Goal: Transaction & Acquisition: Purchase product/service

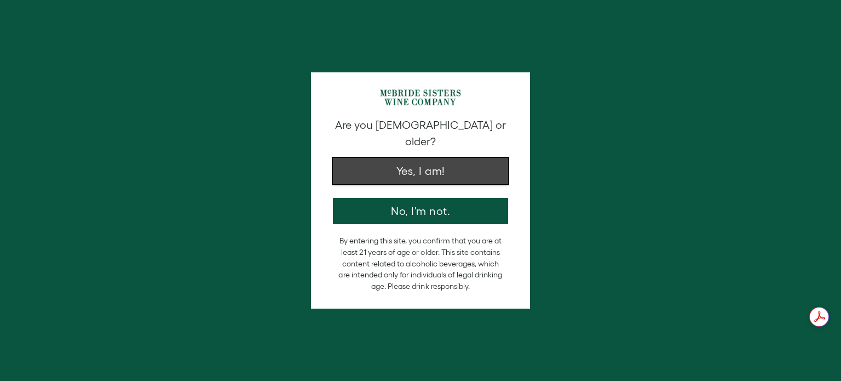
click at [404, 168] on button "Yes, I am!" at bounding box center [420, 171] width 175 height 26
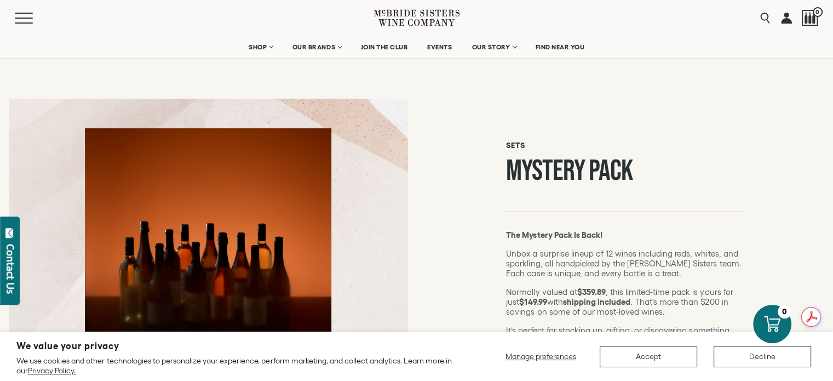
click at [832, 370] on section "We value your privacy We use cookies and other technologies to personalize your…" at bounding box center [416, 355] width 833 height 49
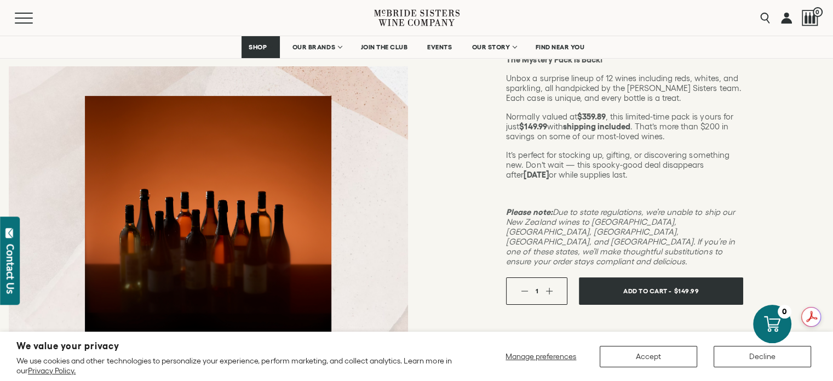
scroll to position [233, 0]
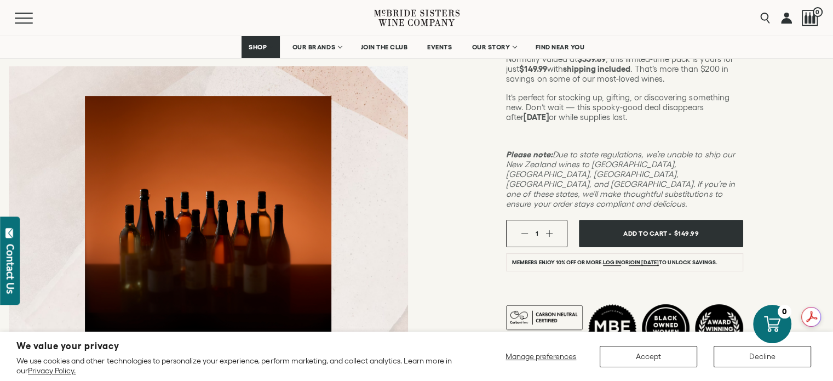
click at [550, 229] on button "button" at bounding box center [548, 232] width 7 height 7
drag, startPoint x: 609, startPoint y: 242, endPoint x: 652, endPoint y: 234, distance: 44.0
click at [609, 259] on link "Log in" at bounding box center [612, 262] width 18 height 7
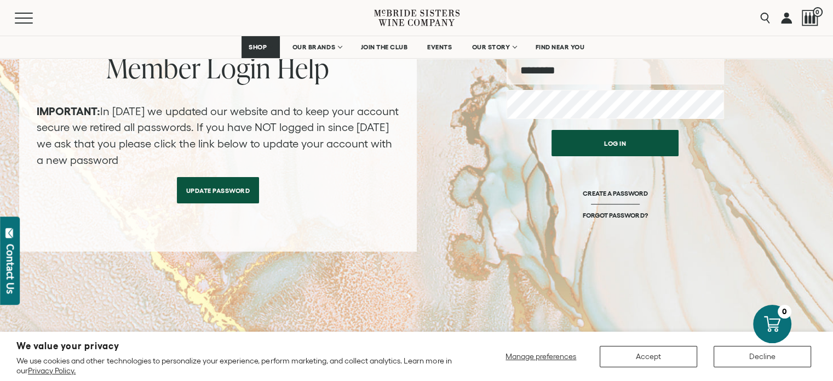
scroll to position [182, 0]
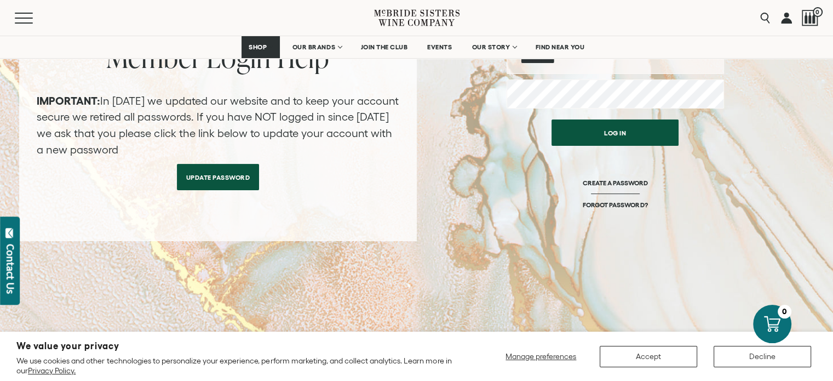
click at [228, 180] on link "Update Password" at bounding box center [218, 177] width 83 height 26
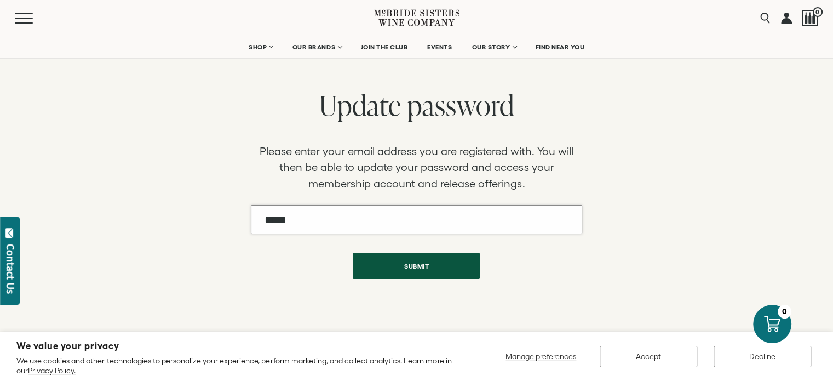
drag, startPoint x: 294, startPoint y: 220, endPoint x: 288, endPoint y: 221, distance: 6.1
click at [288, 221] on input "Email" at bounding box center [416, 219] width 331 height 29
type input "**********"
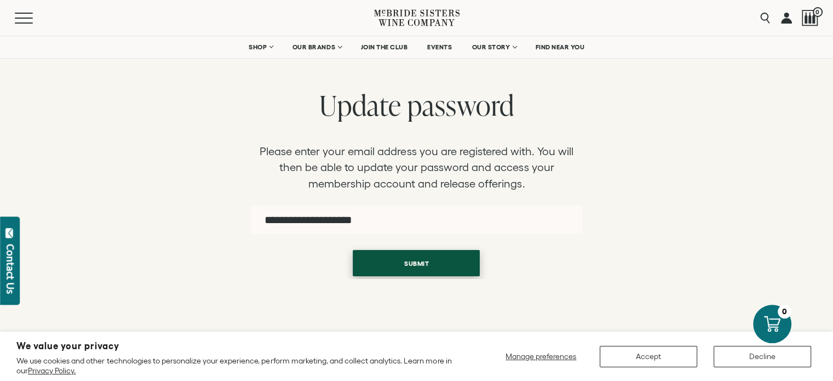
click at [433, 262] on button "Submit" at bounding box center [416, 263] width 127 height 26
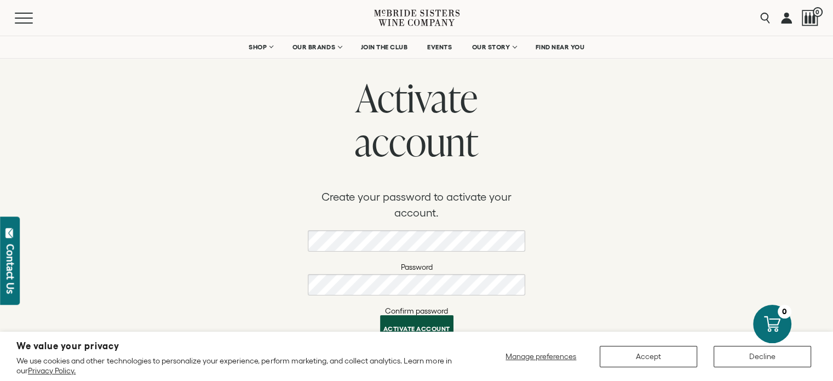
click at [401, 324] on button "Activate account" at bounding box center [416, 328] width 73 height 26
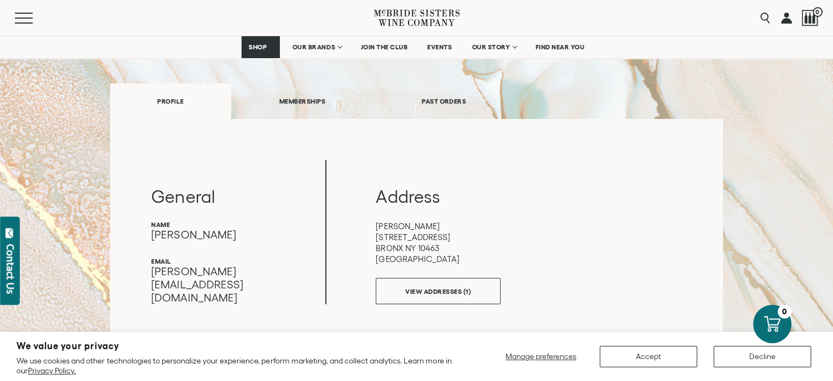
scroll to position [175, 0]
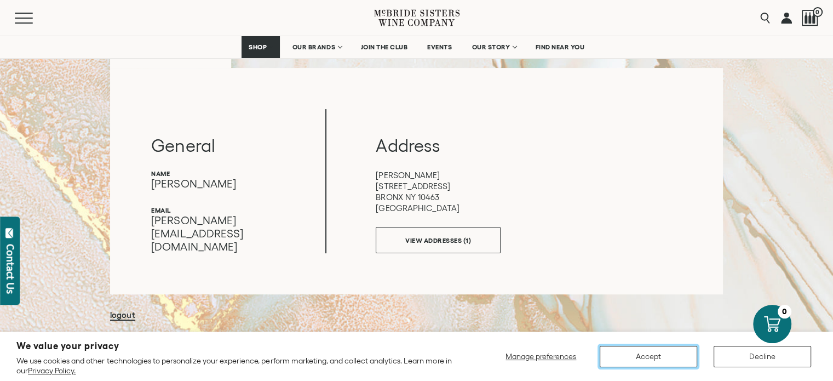
click at [614, 358] on button "Accept" at bounding box center [648, 356] width 97 height 21
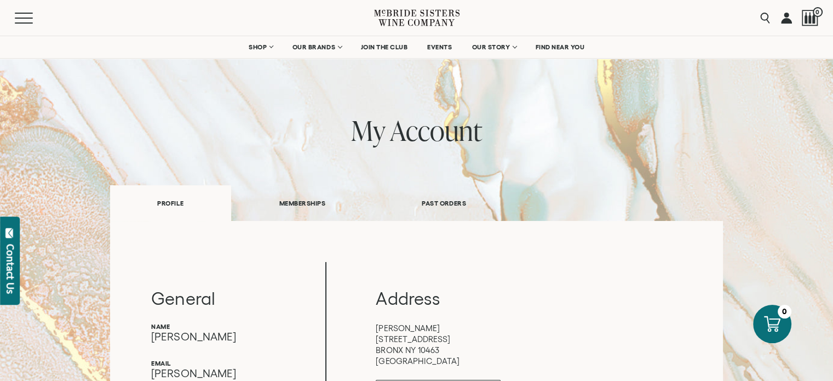
scroll to position [0, 0]
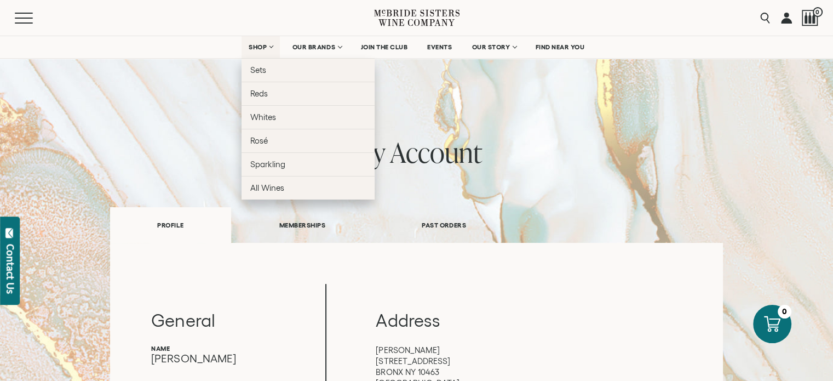
click at [255, 49] on span "SHOP" at bounding box center [258, 47] width 19 height 8
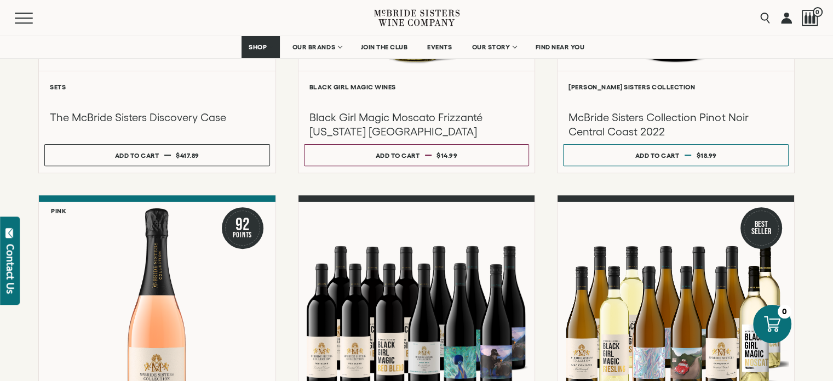
scroll to position [313, 0]
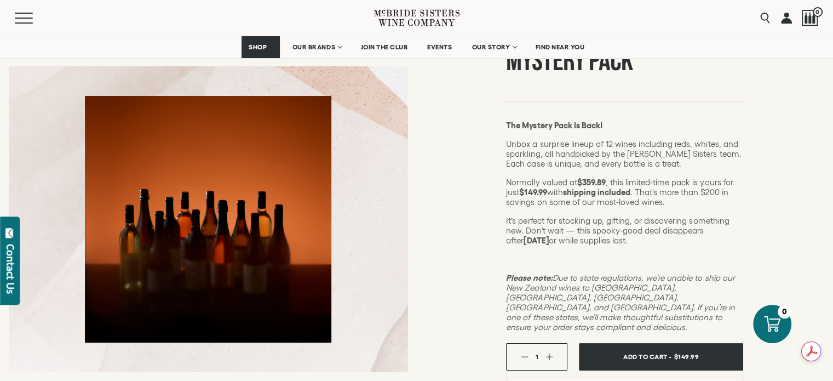
click at [552, 353] on button "button" at bounding box center [548, 356] width 7 height 7
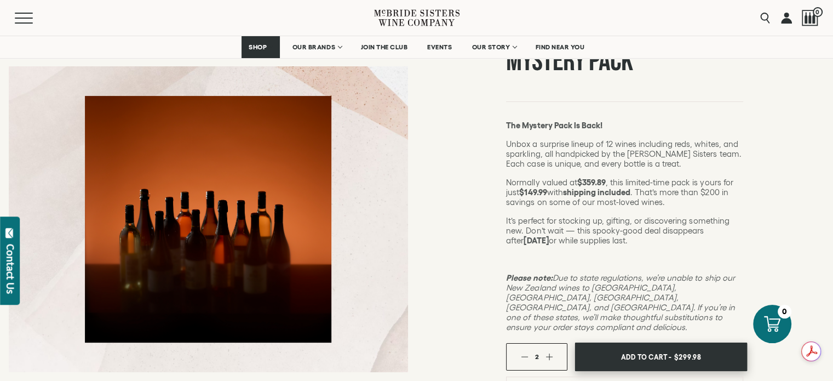
click at [644, 348] on span "Add To Cart -" at bounding box center [646, 356] width 50 height 16
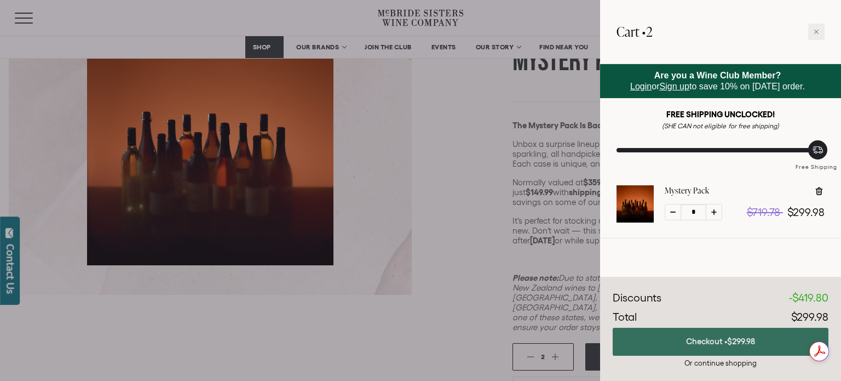
click at [685, 347] on button "Checkout • $299.98" at bounding box center [721, 341] width 216 height 28
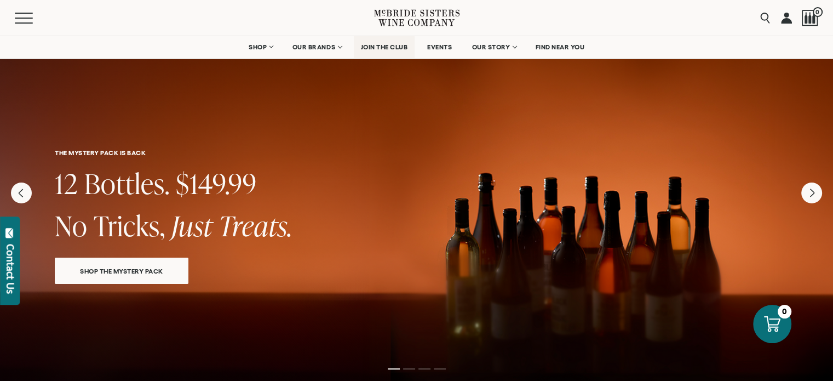
click at [376, 45] on span "JOIN THE CLUB" at bounding box center [384, 47] width 47 height 8
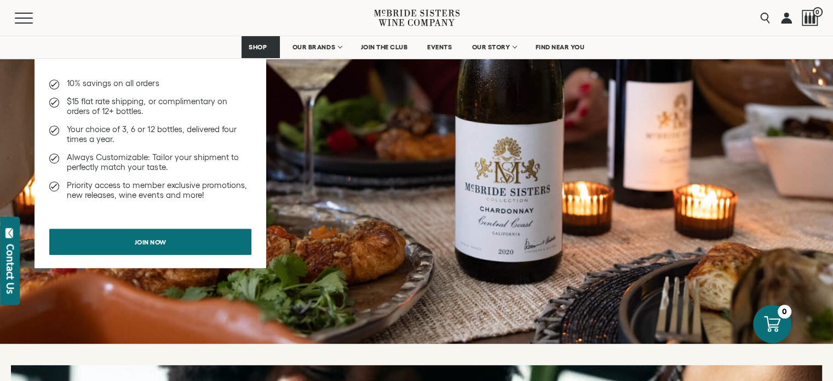
scroll to position [794, 0]
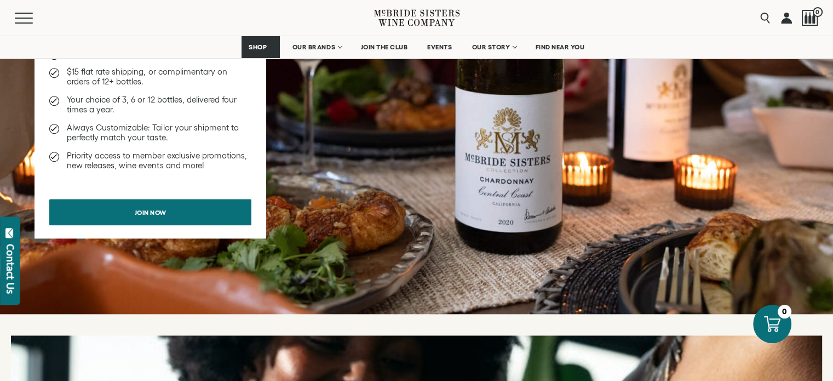
click at [793, 13] on div "Search 0" at bounding box center [787, 18] width 64 height 36
click at [787, 21] on link at bounding box center [786, 18] width 11 height 36
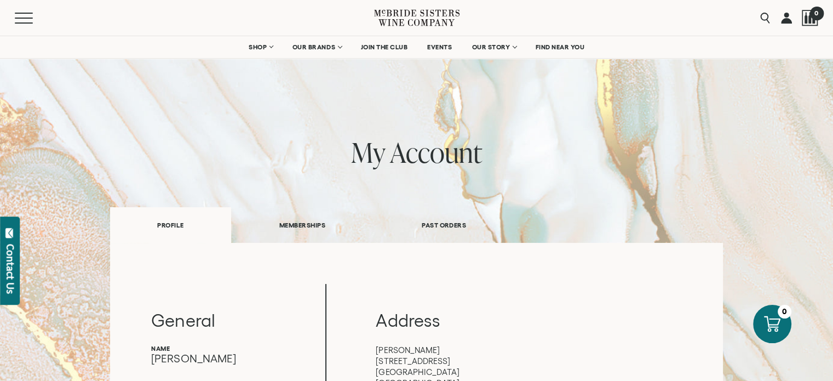
click at [811, 21] on div at bounding box center [810, 18] width 16 height 16
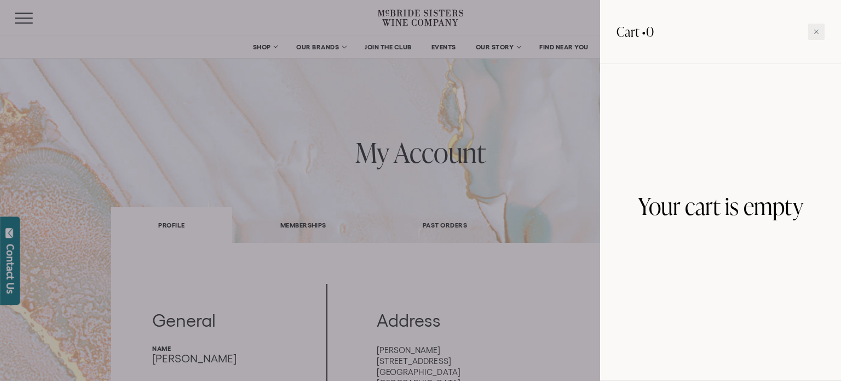
click at [495, 8] on div at bounding box center [420, 190] width 841 height 381
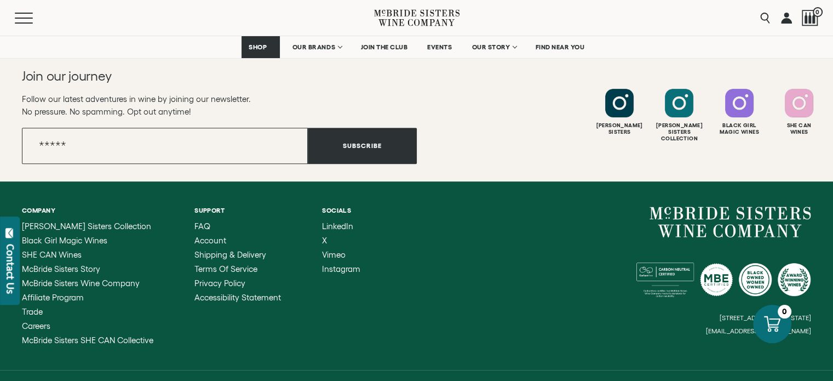
scroll to position [568, 0]
